Goal: Find contact information: Find contact information

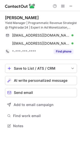
scroll to position [122, 80]
click at [7, 18] on div "[PERSON_NAME]" at bounding box center [22, 17] width 34 height 5
click at [6, 18] on div "[PERSON_NAME]" at bounding box center [22, 17] width 34 height 5
copy div "Mats"
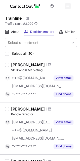
click at [71, 5] on button at bounding box center [68, 6] width 6 height 6
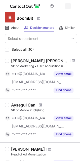
click at [69, 6] on span at bounding box center [68, 6] width 4 height 4
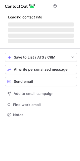
scroll to position [122, 80]
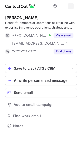
click at [70, 6] on span at bounding box center [71, 6] width 4 height 4
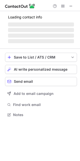
scroll to position [2, 2]
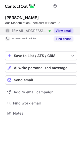
click at [68, 28] on button "View email" at bounding box center [64, 30] width 20 height 5
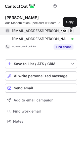
click at [72, 32] on span at bounding box center [71, 31] width 4 height 4
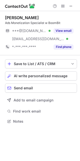
scroll to position [118, 80]
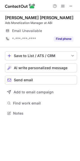
scroll to position [2, 2]
click at [74, 8] on button at bounding box center [71, 6] width 6 height 6
